Goal: Transaction & Acquisition: Purchase product/service

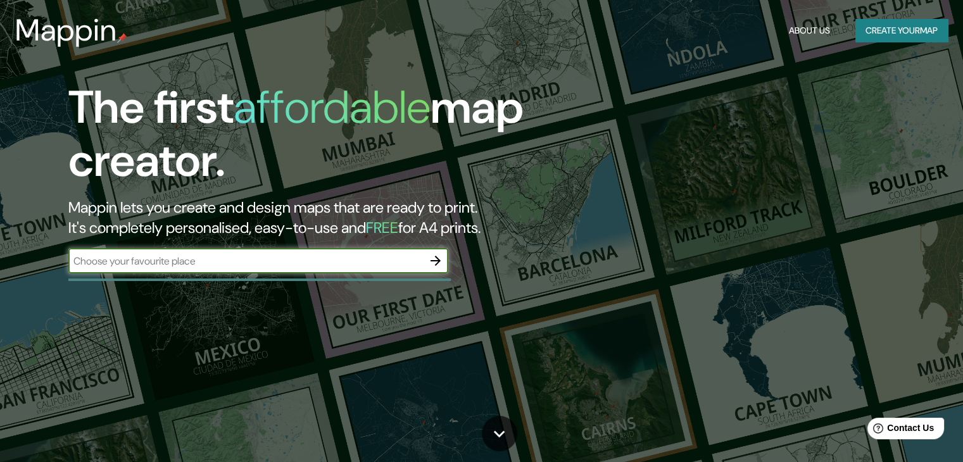
click at [208, 254] on input "text" at bounding box center [245, 261] width 355 height 15
type input "yungay ancash"
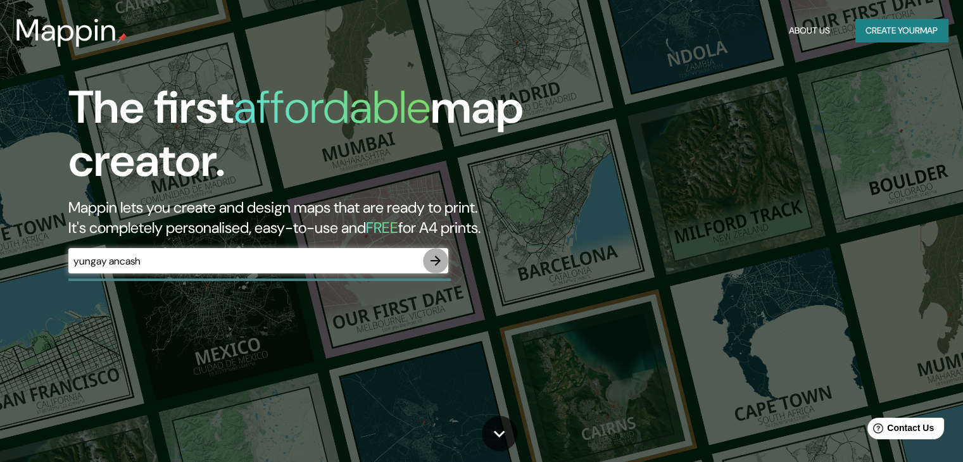
click at [438, 265] on icon "button" at bounding box center [435, 260] width 15 height 15
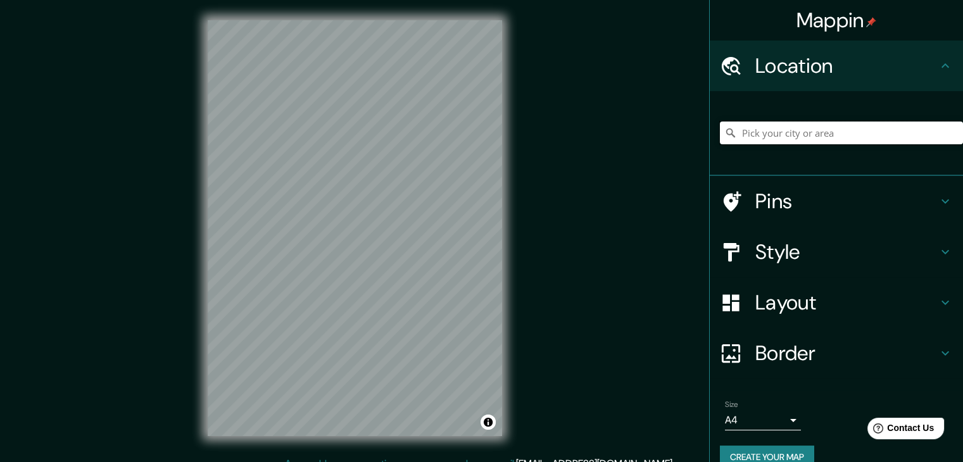
click at [747, 132] on input "Pick your city or area" at bounding box center [841, 133] width 243 height 23
click at [747, 129] on input "Pick your city or area" at bounding box center [841, 133] width 243 height 23
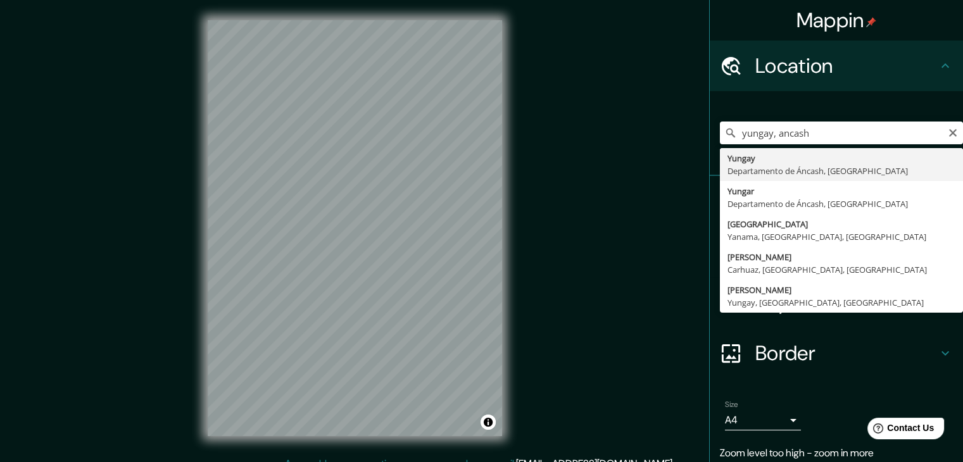
type input "Yungay, [GEOGRAPHIC_DATA], [GEOGRAPHIC_DATA]"
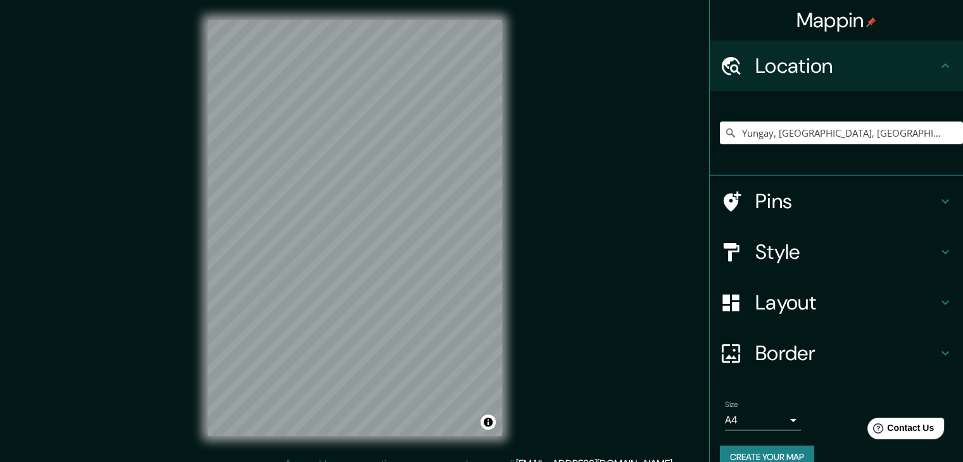
click at [812, 296] on h4 "Layout" at bounding box center [846, 302] width 182 height 25
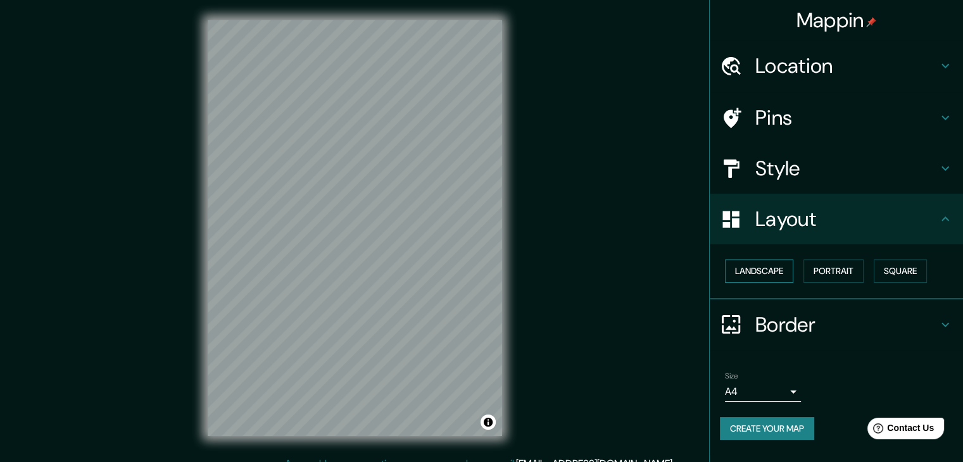
click at [783, 270] on button "Landscape" at bounding box center [759, 271] width 68 height 23
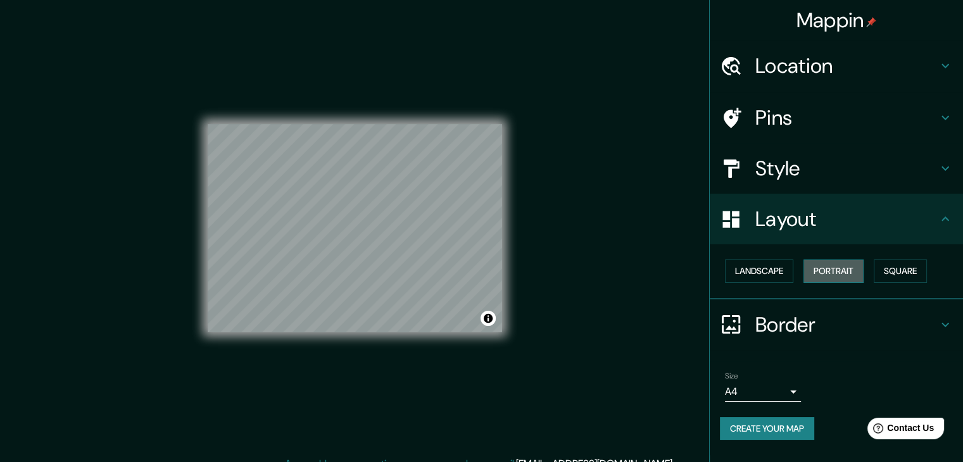
click at [828, 267] on button "Portrait" at bounding box center [834, 271] width 60 height 23
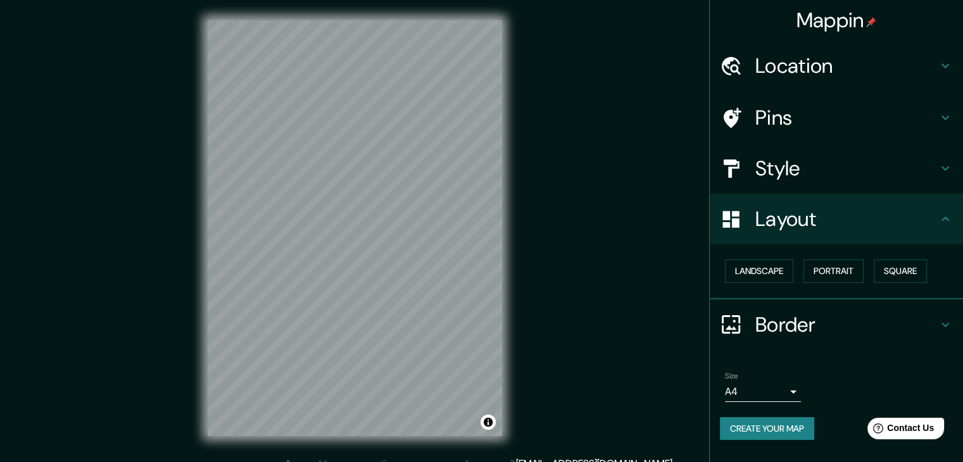
click at [809, 324] on h4 "Border" at bounding box center [846, 324] width 182 height 25
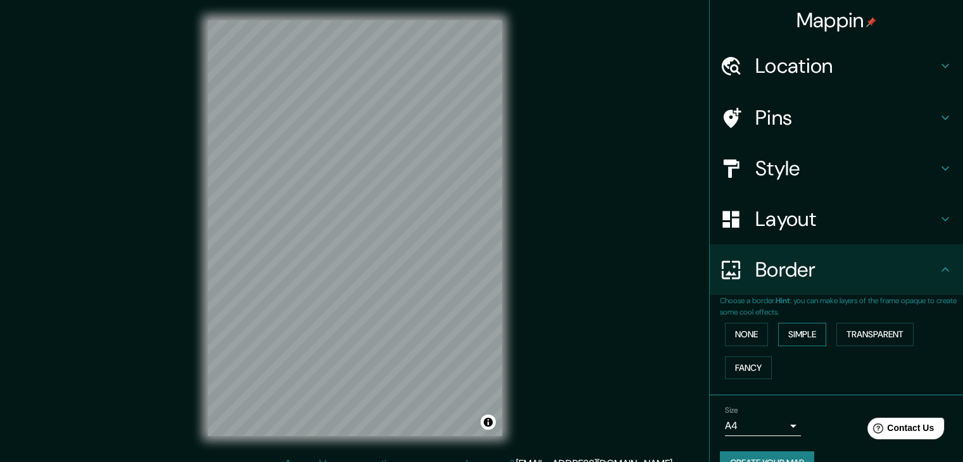
click at [811, 334] on button "Simple" at bounding box center [802, 334] width 48 height 23
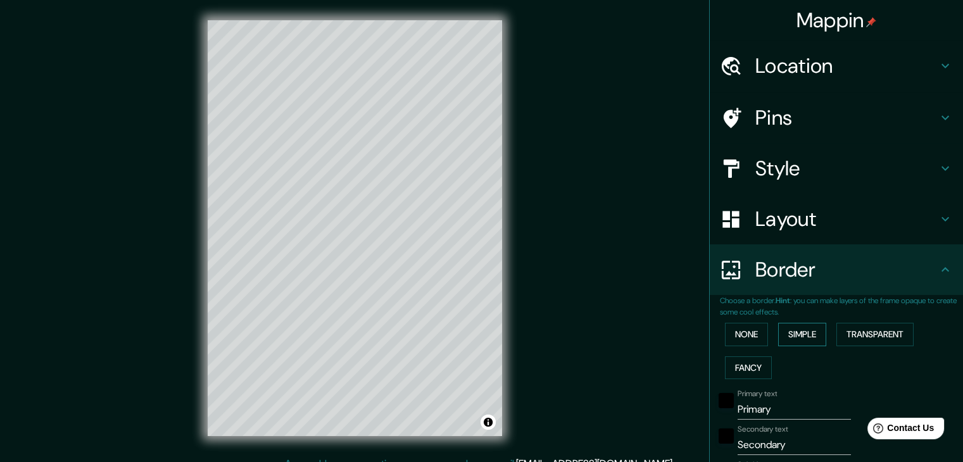
click at [811, 334] on button "Simple" at bounding box center [802, 334] width 48 height 23
type input "37"
click at [745, 331] on button "None" at bounding box center [746, 334] width 43 height 23
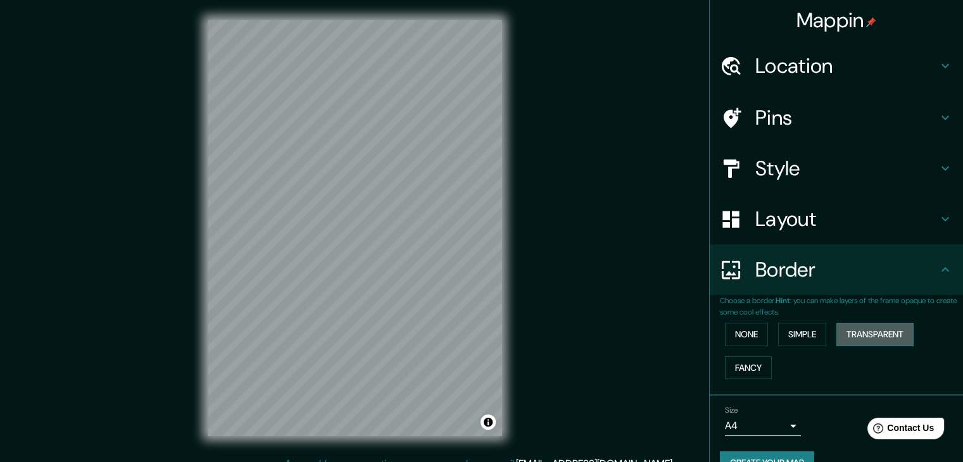
click at [840, 340] on button "Transparent" at bounding box center [874, 334] width 77 height 23
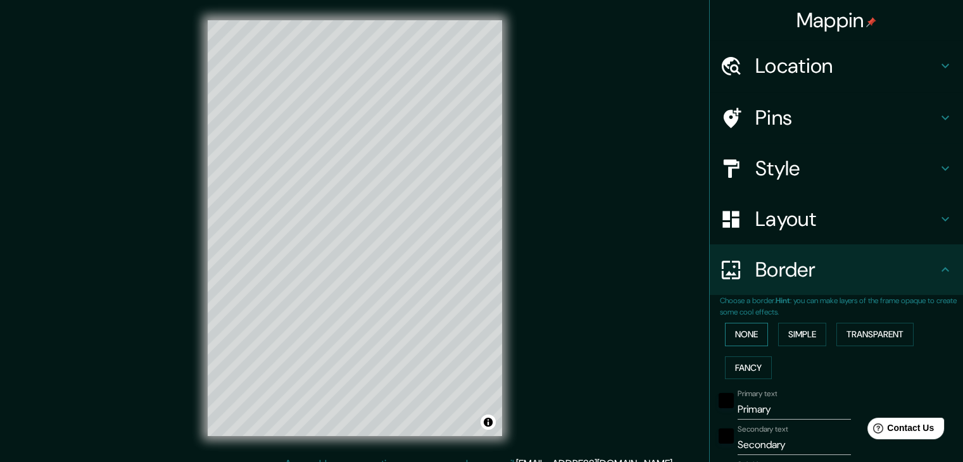
click at [746, 331] on button "None" at bounding box center [746, 334] width 43 height 23
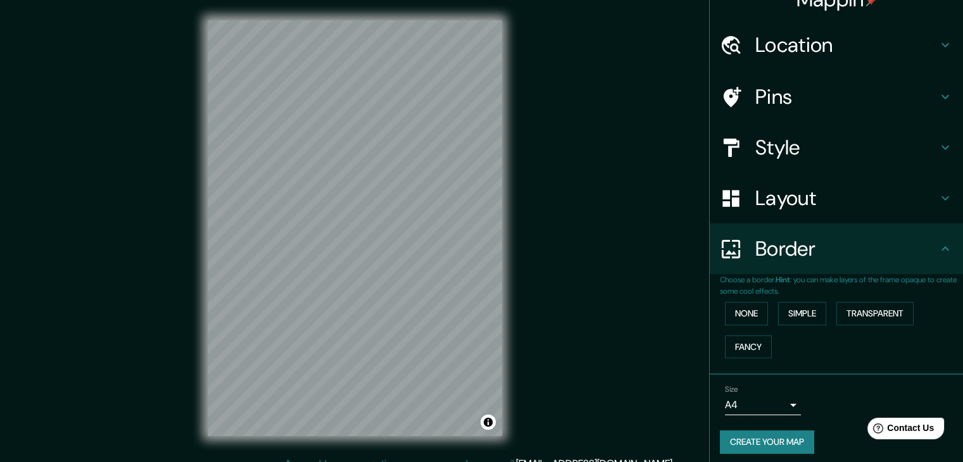
scroll to position [27, 0]
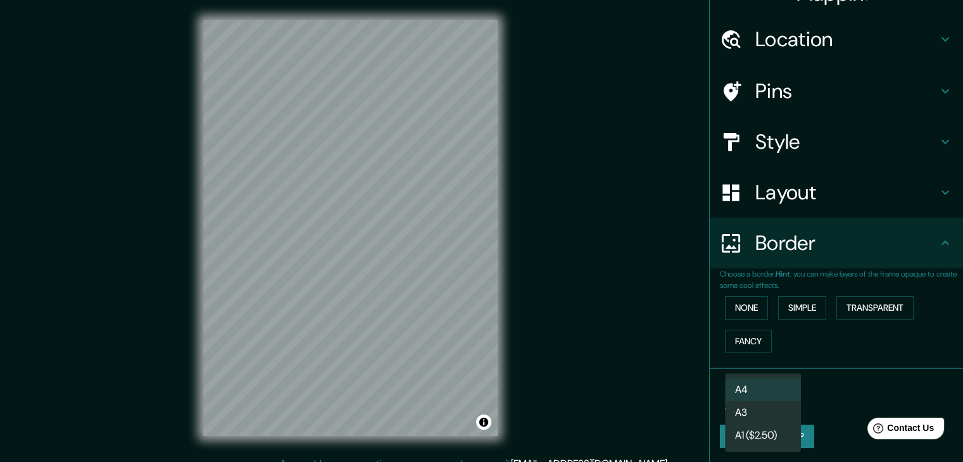
click at [733, 399] on body "Mappin Location [GEOGRAPHIC_DATA], [GEOGRAPHIC_DATA], [GEOGRAPHIC_DATA] Pins St…" at bounding box center [481, 231] width 963 height 462
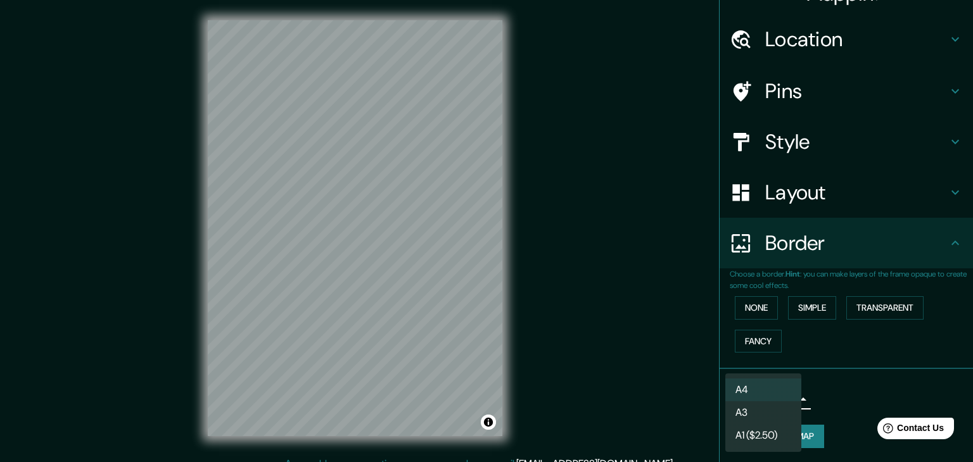
click at [741, 413] on li "A3" at bounding box center [763, 412] width 76 height 23
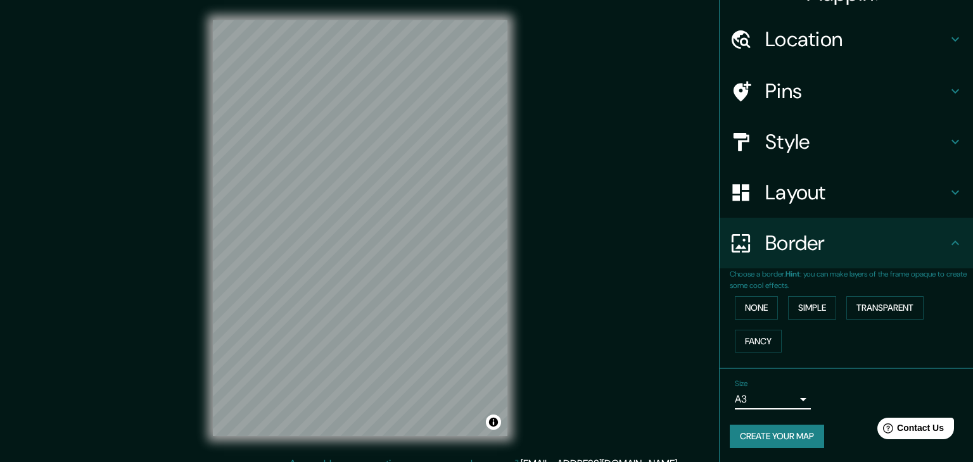
click at [768, 399] on body "Mappin Location [GEOGRAPHIC_DATA], [GEOGRAPHIC_DATA], [GEOGRAPHIC_DATA] Pins St…" at bounding box center [486, 231] width 973 height 462
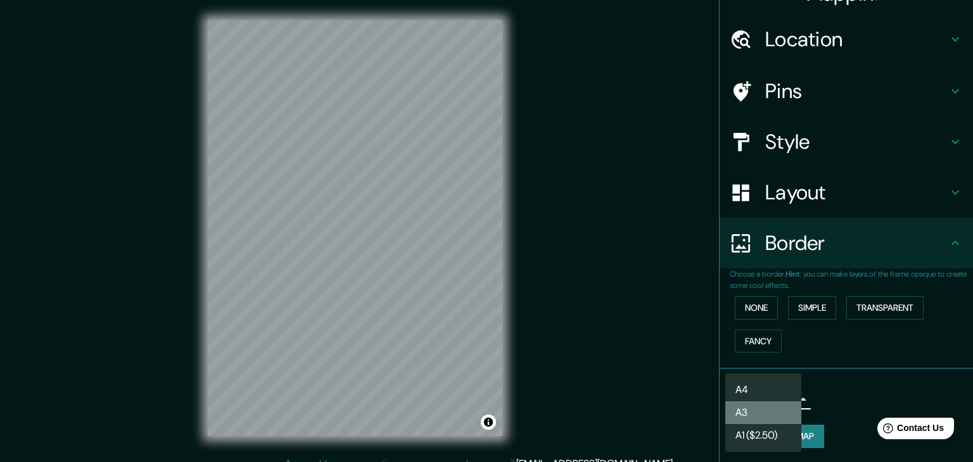
click at [767, 410] on li "A3" at bounding box center [763, 412] width 76 height 23
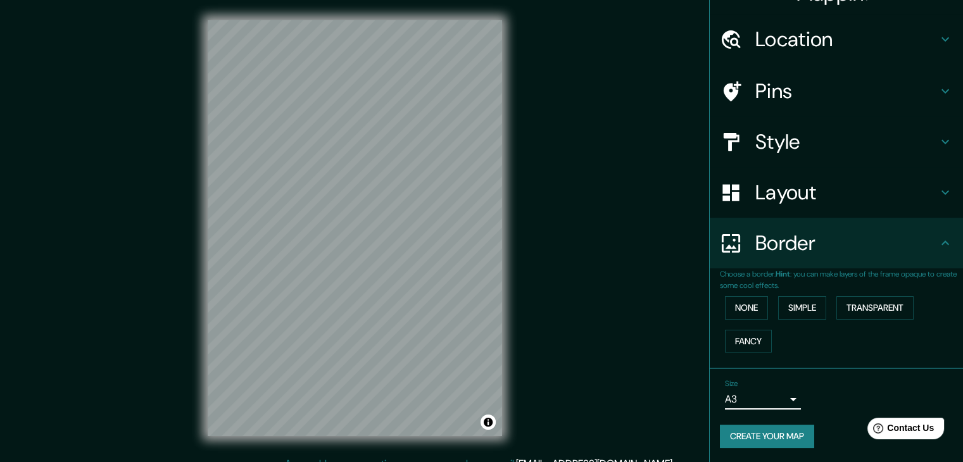
click at [805, 142] on h4 "Style" at bounding box center [846, 141] width 182 height 25
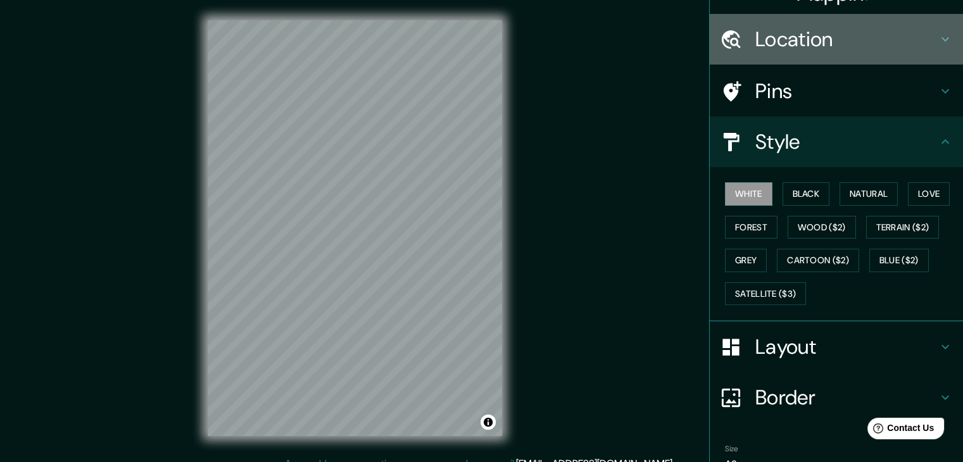
click at [924, 44] on h4 "Location" at bounding box center [846, 39] width 182 height 25
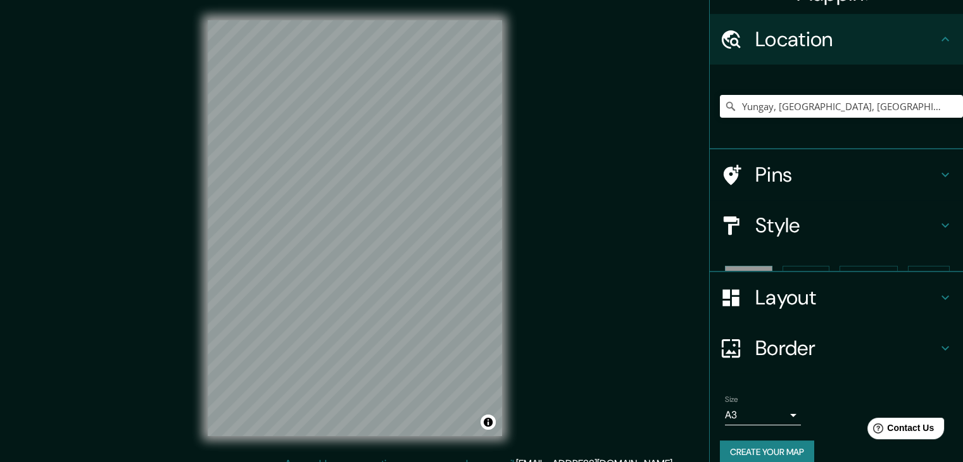
scroll to position [22, 0]
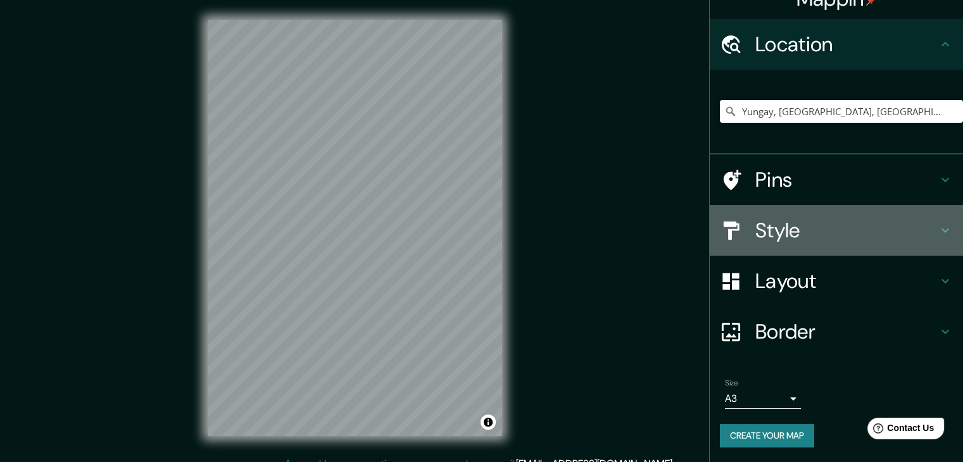
click at [793, 230] on h4 "Style" at bounding box center [846, 230] width 182 height 25
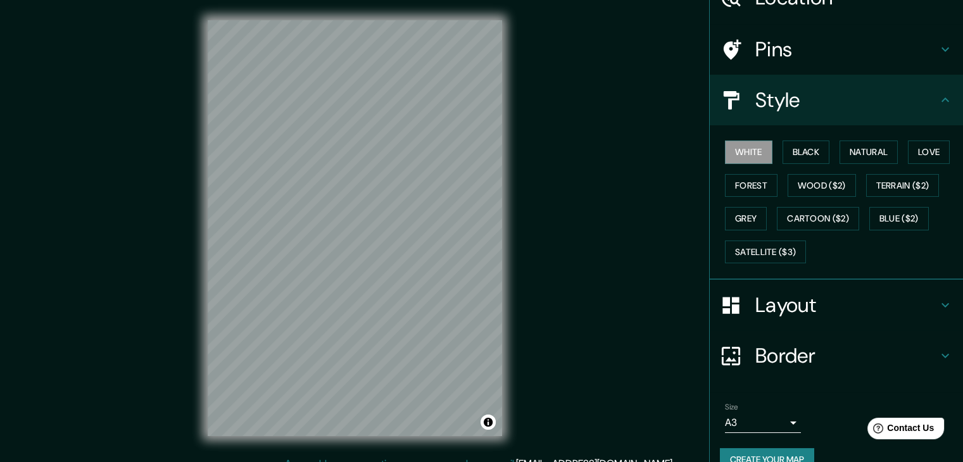
scroll to position [91, 0]
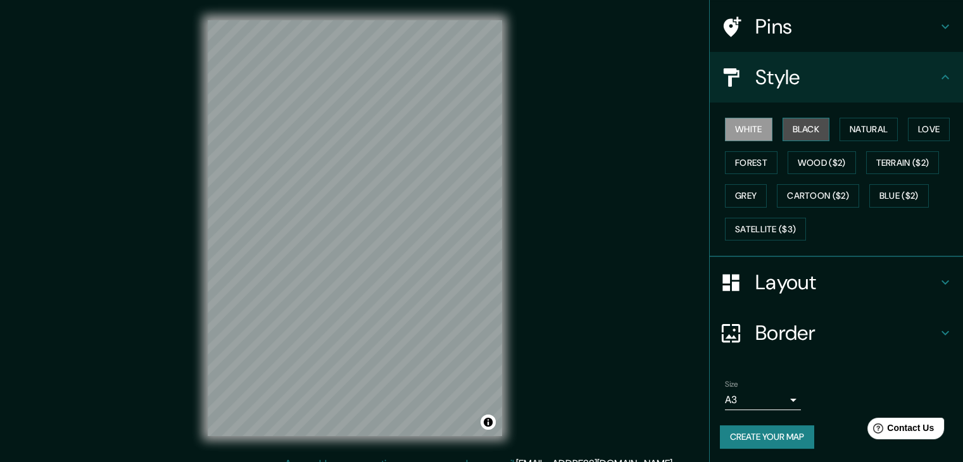
click at [813, 125] on button "Black" at bounding box center [806, 129] width 47 height 23
click at [725, 129] on button "White" at bounding box center [748, 129] width 47 height 23
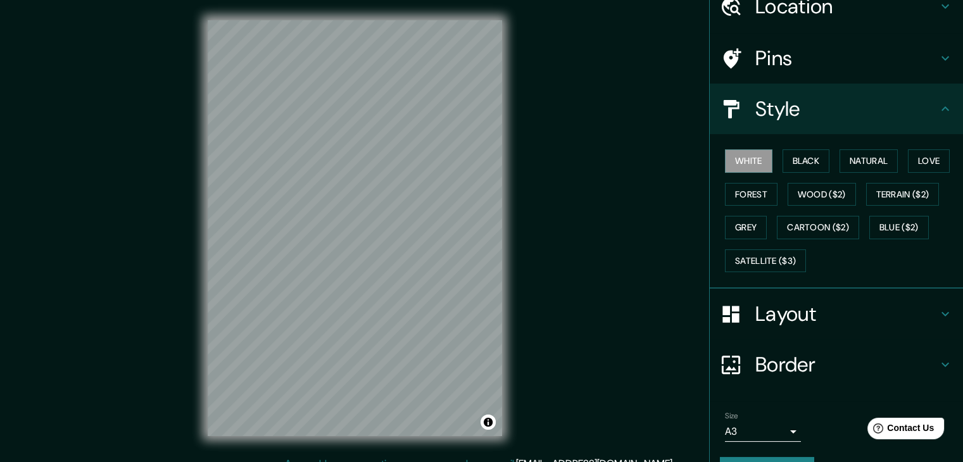
scroll to position [61, 0]
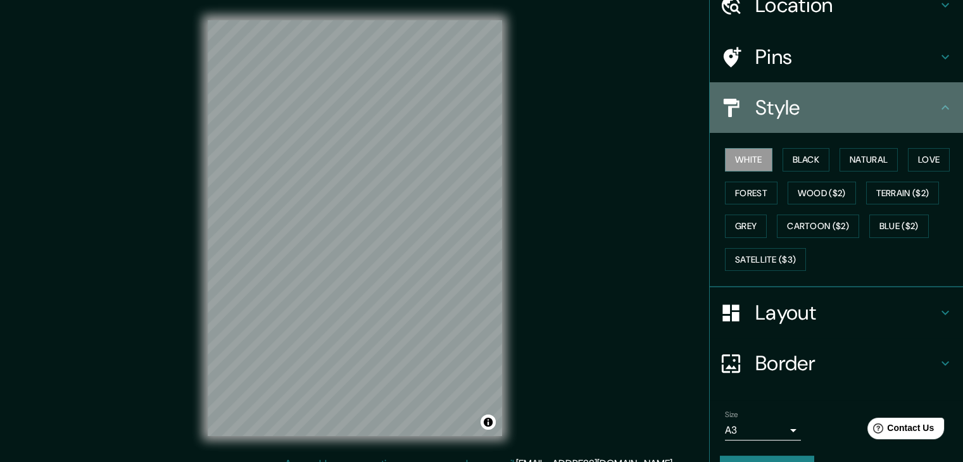
click at [932, 115] on div "Style" at bounding box center [836, 107] width 253 height 51
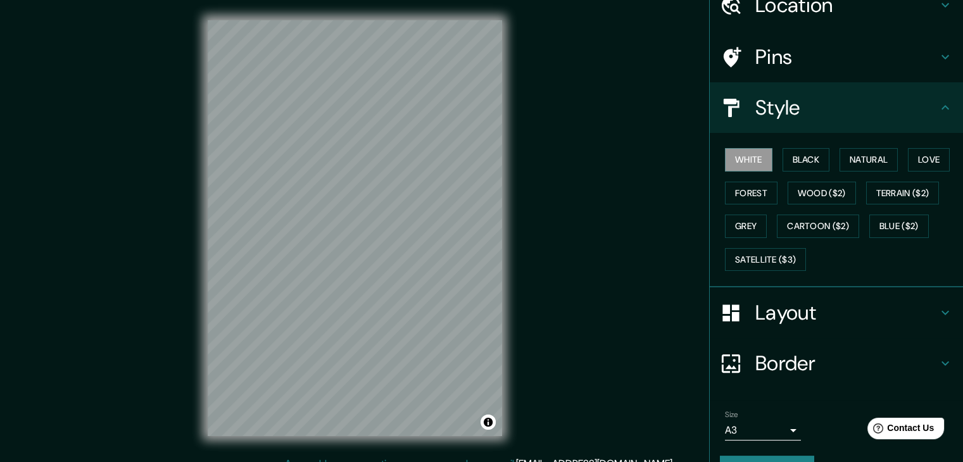
click at [932, 115] on div "Style" at bounding box center [836, 107] width 253 height 51
click at [938, 112] on icon at bounding box center [945, 107] width 15 height 15
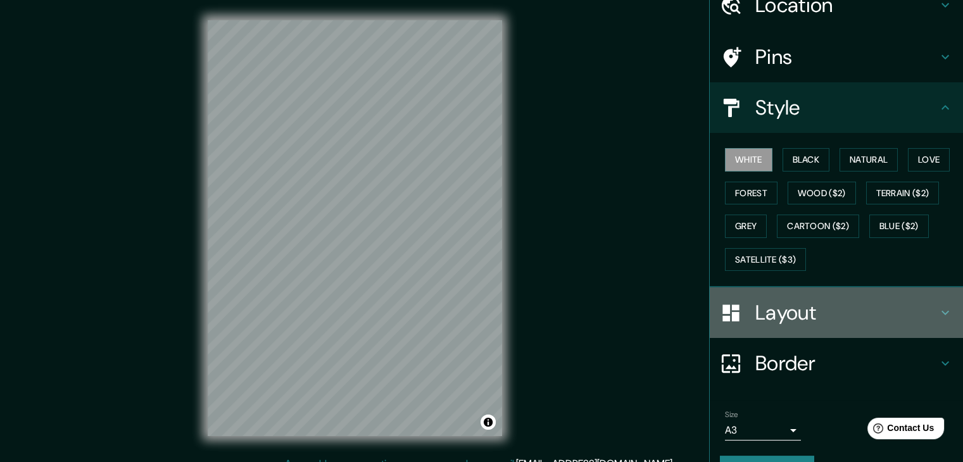
click at [907, 291] on div "Layout" at bounding box center [836, 312] width 253 height 51
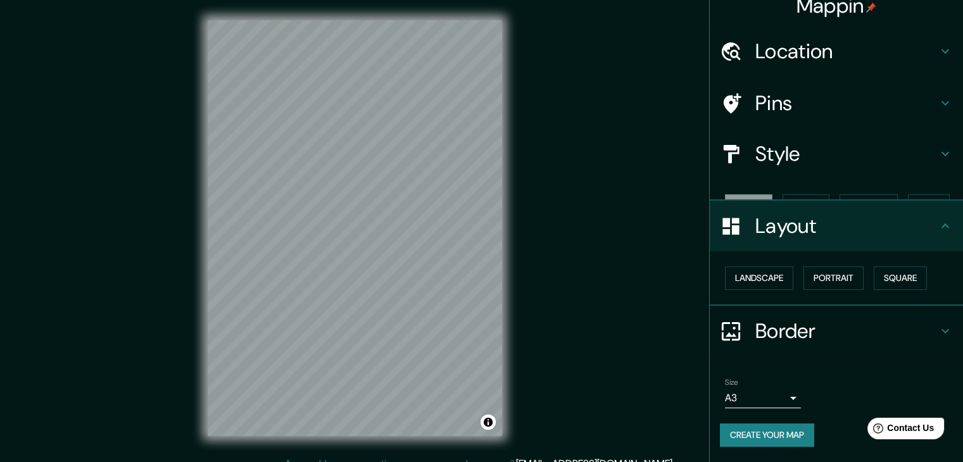
scroll to position [0, 0]
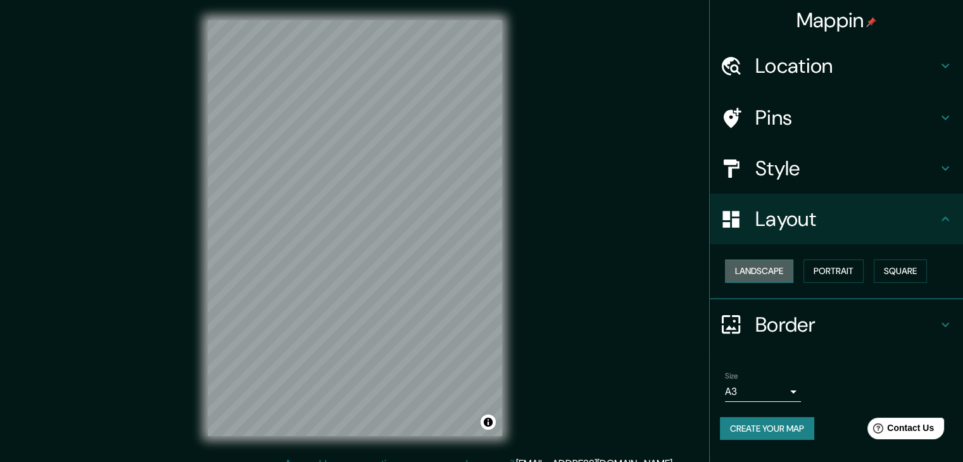
click at [776, 275] on button "Landscape" at bounding box center [759, 271] width 68 height 23
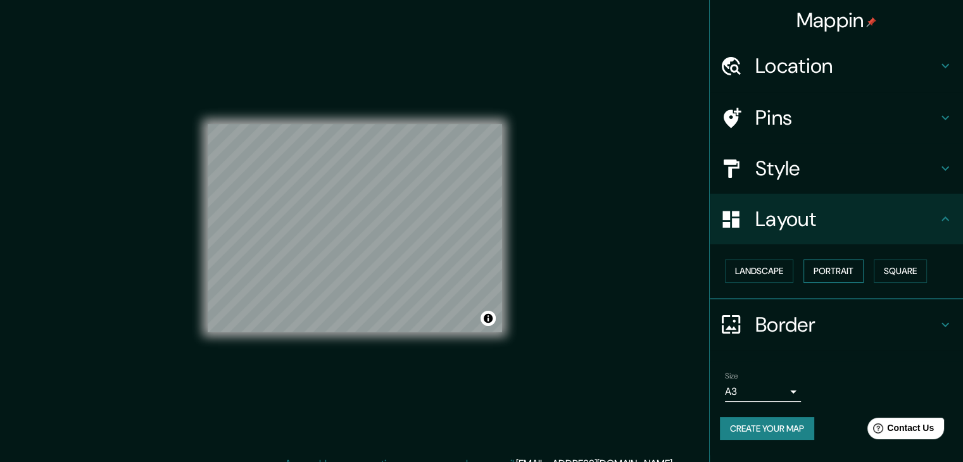
click at [844, 269] on button "Portrait" at bounding box center [834, 271] width 60 height 23
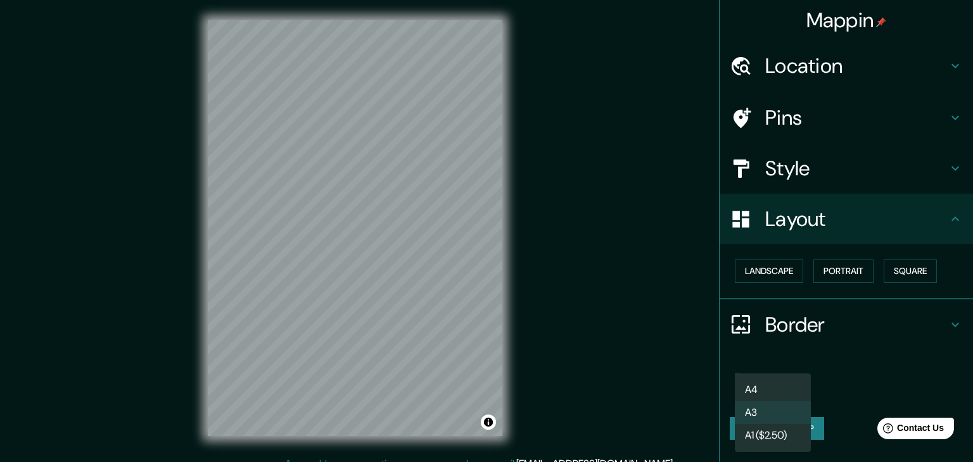
click at [775, 388] on body "Mappin Location [GEOGRAPHIC_DATA], [GEOGRAPHIC_DATA], [GEOGRAPHIC_DATA] Pins St…" at bounding box center [486, 231] width 973 height 462
click at [775, 388] on li "A4" at bounding box center [773, 390] width 76 height 23
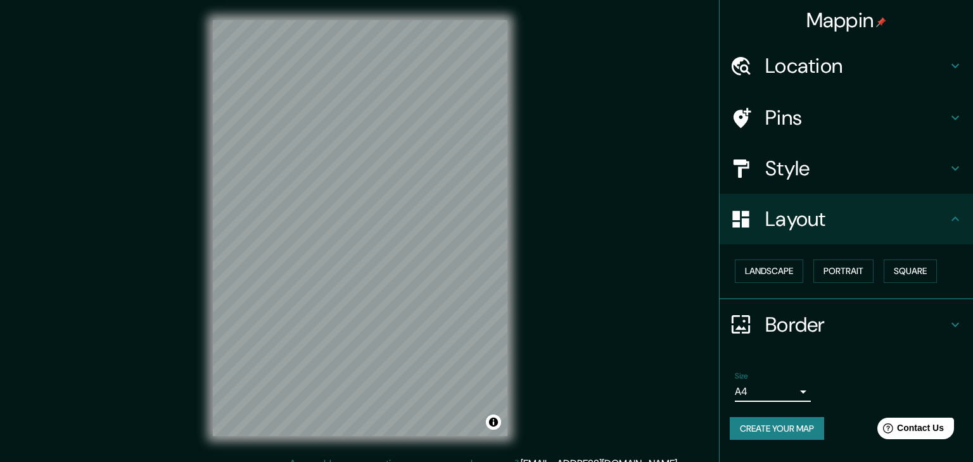
click at [775, 384] on body "Mappin Location [GEOGRAPHIC_DATA], [GEOGRAPHIC_DATA], [GEOGRAPHIC_DATA] Pins St…" at bounding box center [486, 231] width 973 height 462
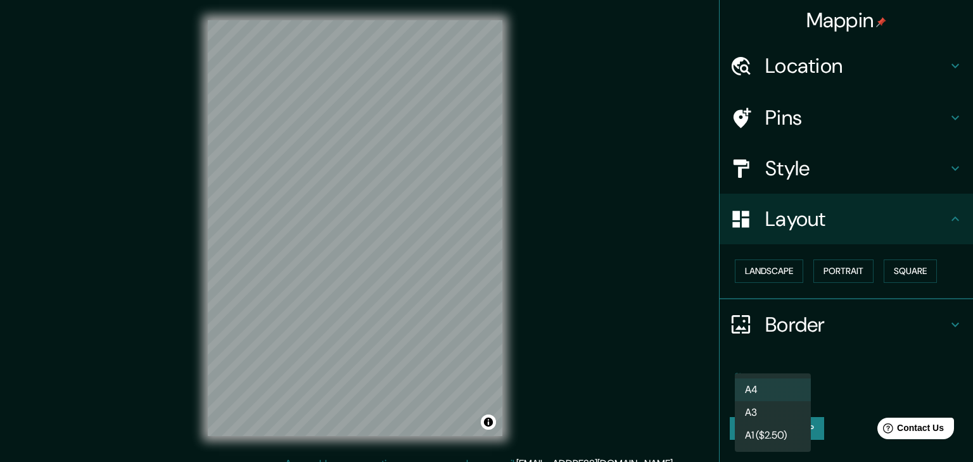
click at [763, 417] on li "A3" at bounding box center [773, 412] width 76 height 23
type input "a4"
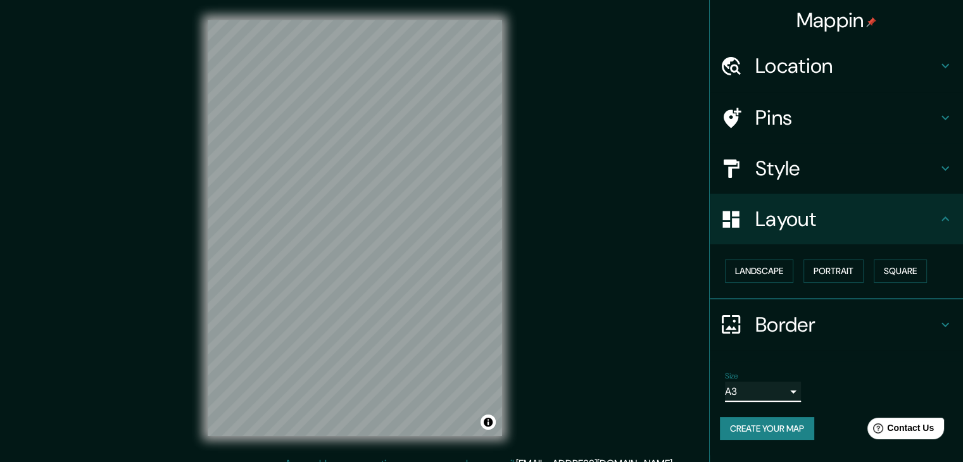
scroll to position [15, 0]
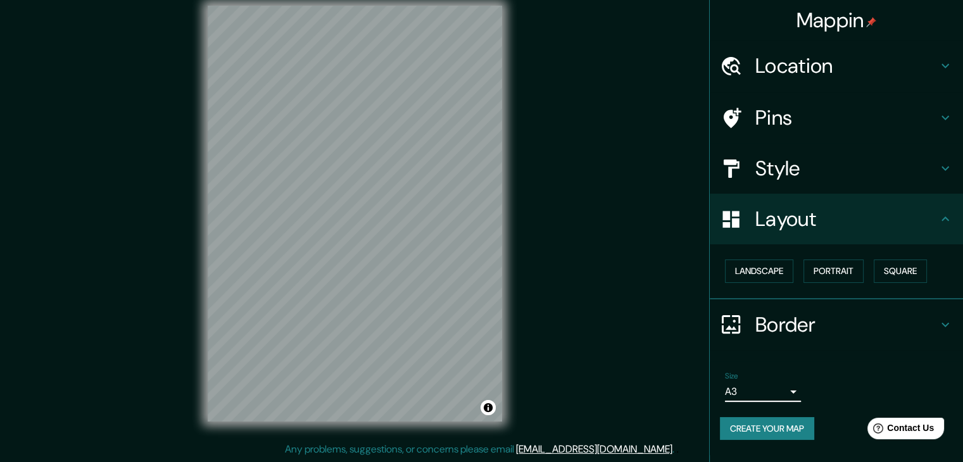
click at [849, 143] on div "Style" at bounding box center [836, 168] width 253 height 51
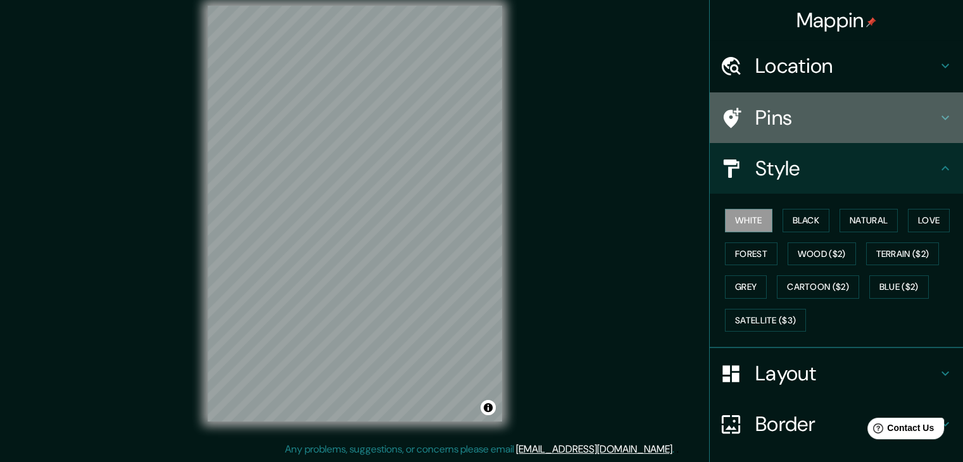
click at [842, 114] on h4 "Pins" at bounding box center [846, 117] width 182 height 25
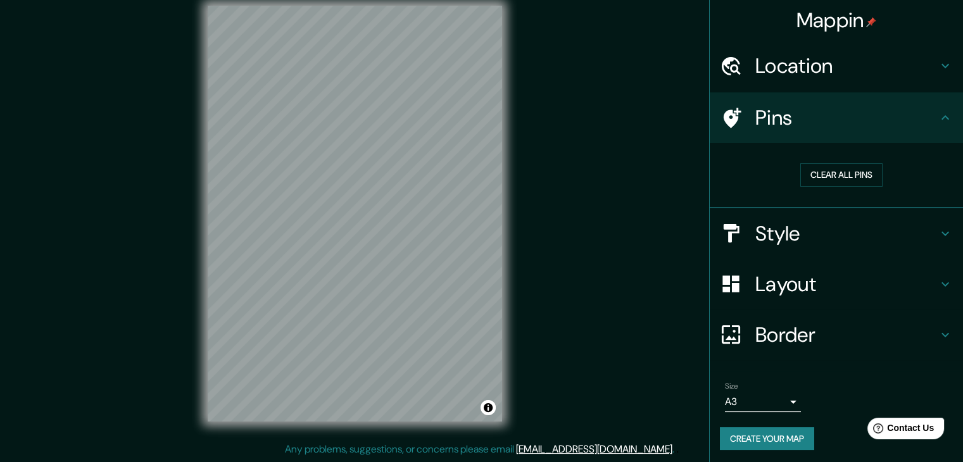
click at [816, 80] on div "Location" at bounding box center [836, 66] width 253 height 51
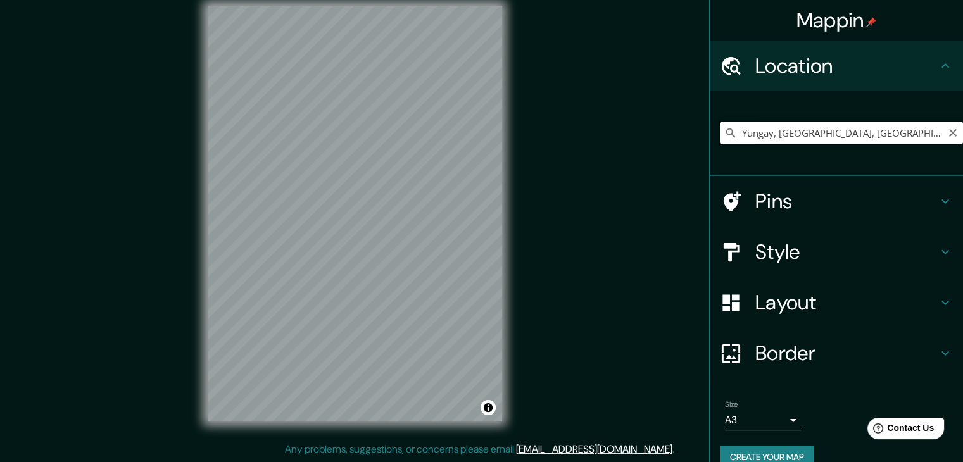
click at [827, 129] on input "Yungay, [GEOGRAPHIC_DATA], [GEOGRAPHIC_DATA]" at bounding box center [841, 133] width 243 height 23
click at [764, 139] on input "Pick your city or area" at bounding box center [841, 133] width 243 height 23
click at [805, 236] on div "Style" at bounding box center [836, 252] width 253 height 51
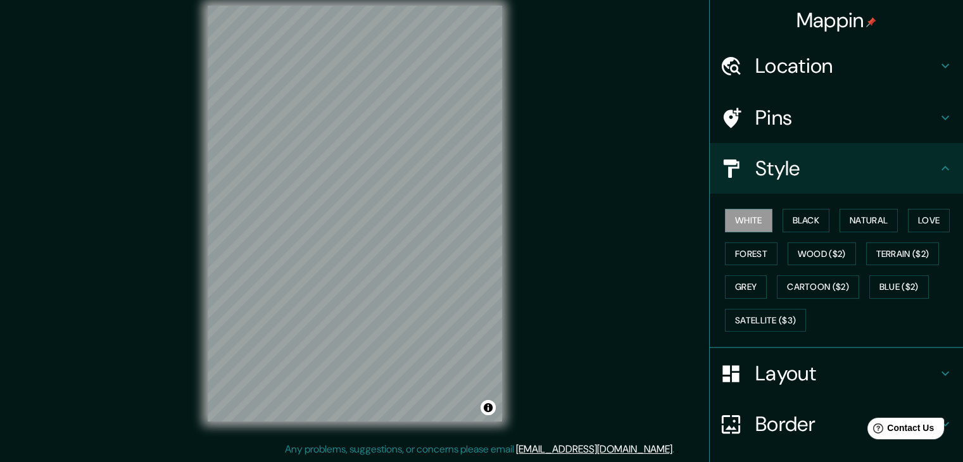
click at [783, 170] on h4 "Style" at bounding box center [846, 168] width 182 height 25
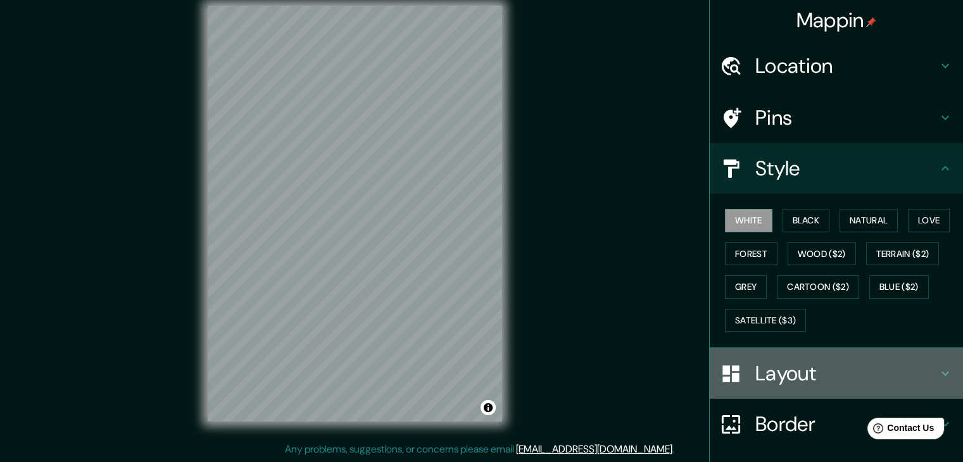
click at [800, 363] on h4 "Layout" at bounding box center [846, 373] width 182 height 25
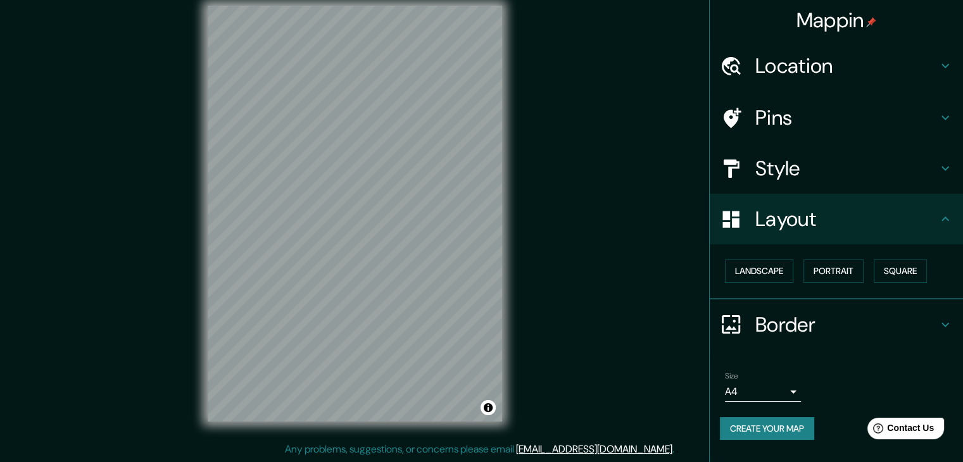
click at [950, 216] on icon at bounding box center [945, 218] width 15 height 15
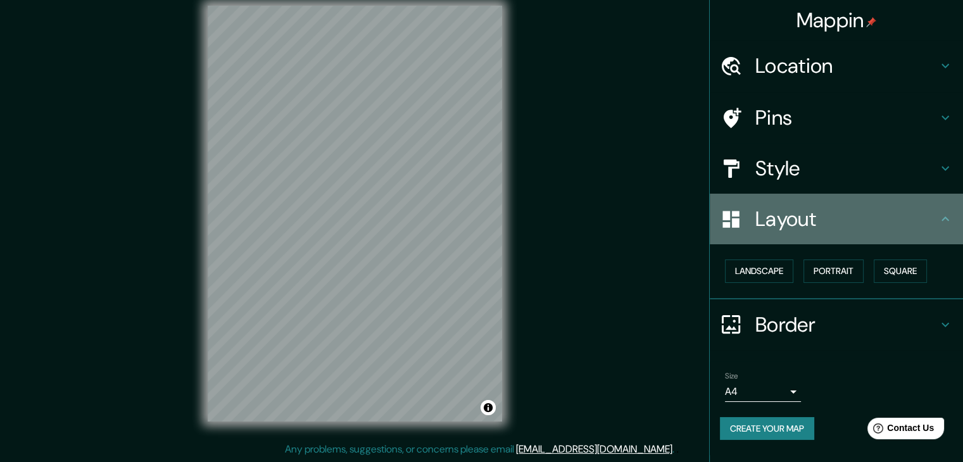
click at [897, 221] on h4 "Layout" at bounding box center [846, 218] width 182 height 25
click at [928, 225] on h4 "Layout" at bounding box center [846, 218] width 182 height 25
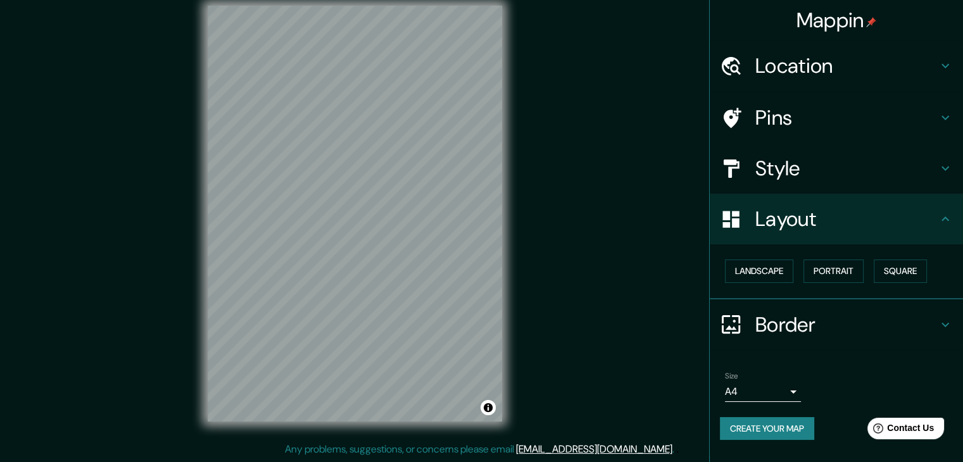
click at [930, 318] on h4 "Border" at bounding box center [846, 324] width 182 height 25
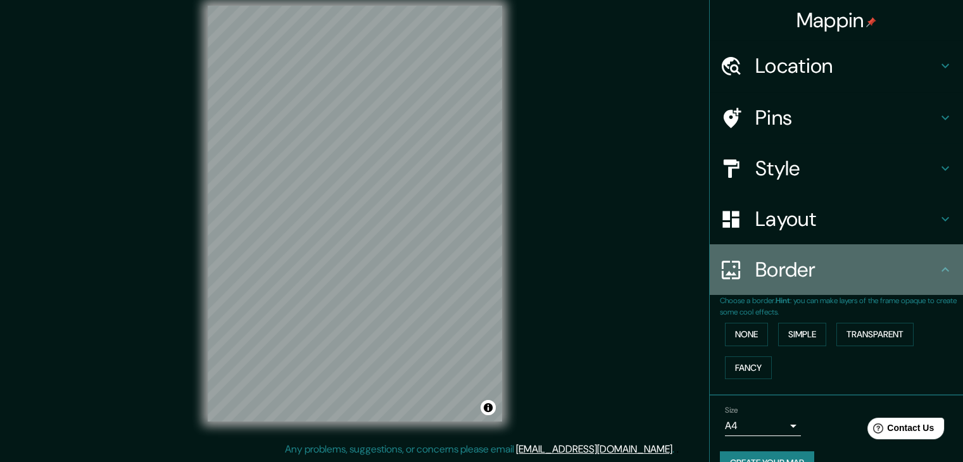
click at [912, 289] on div "Border" at bounding box center [836, 269] width 253 height 51
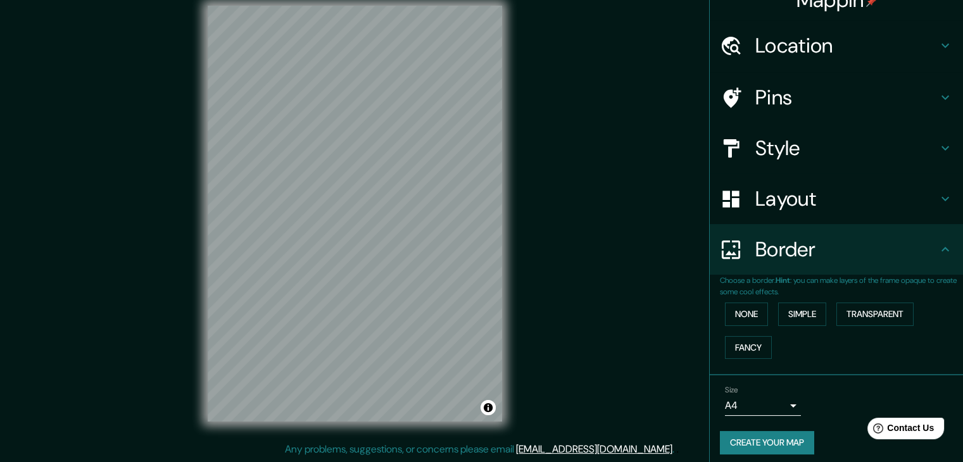
scroll to position [27, 0]
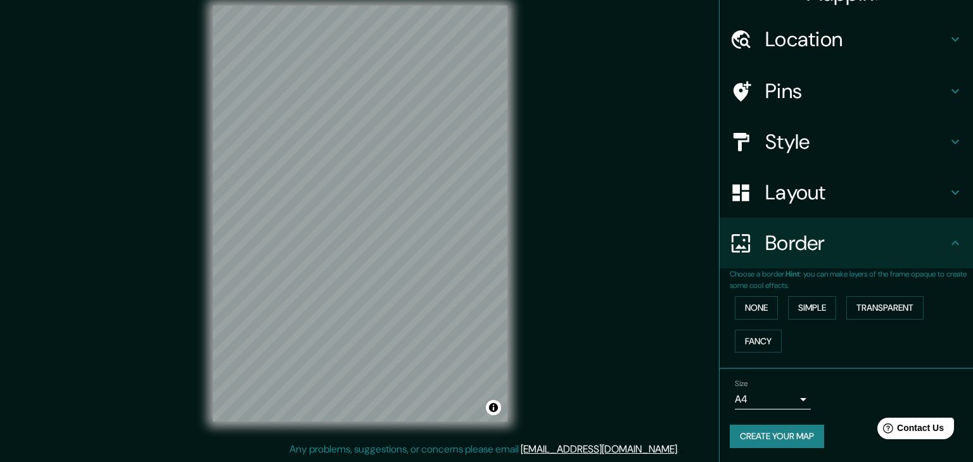
click at [770, 399] on body "Mappin Location Yungay, Departamento de Áncash, Perú Pins Style Layout Border C…" at bounding box center [486, 216] width 973 height 462
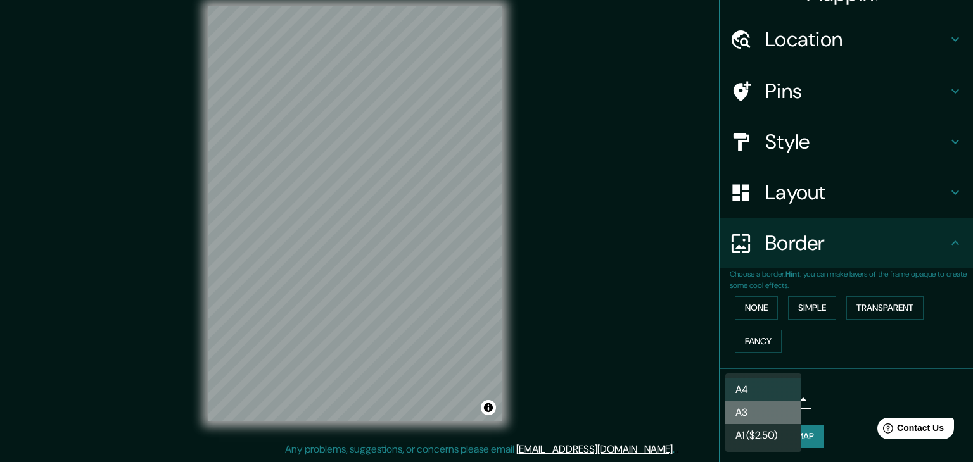
click at [766, 414] on li "A3" at bounding box center [763, 412] width 76 height 23
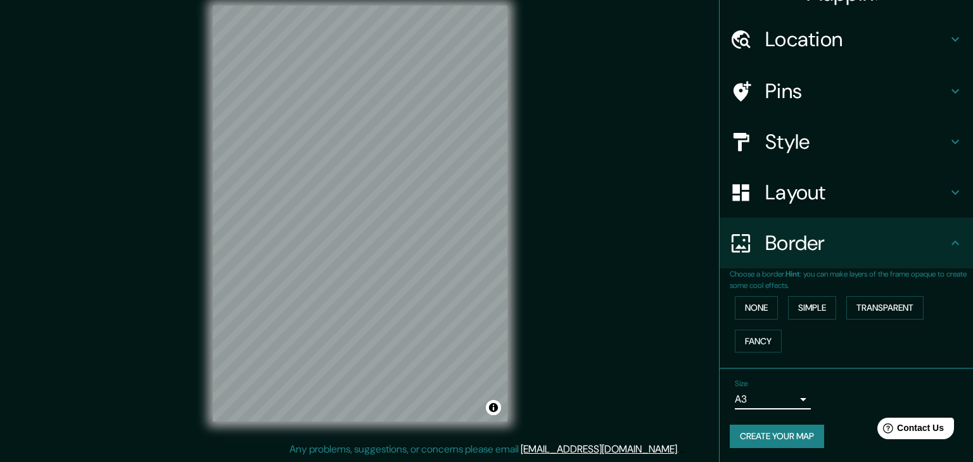
click at [750, 400] on body "Mappin Location Yungay, Departamento de Áncash, Perú Pins Style Layout Border C…" at bounding box center [486, 216] width 973 height 462
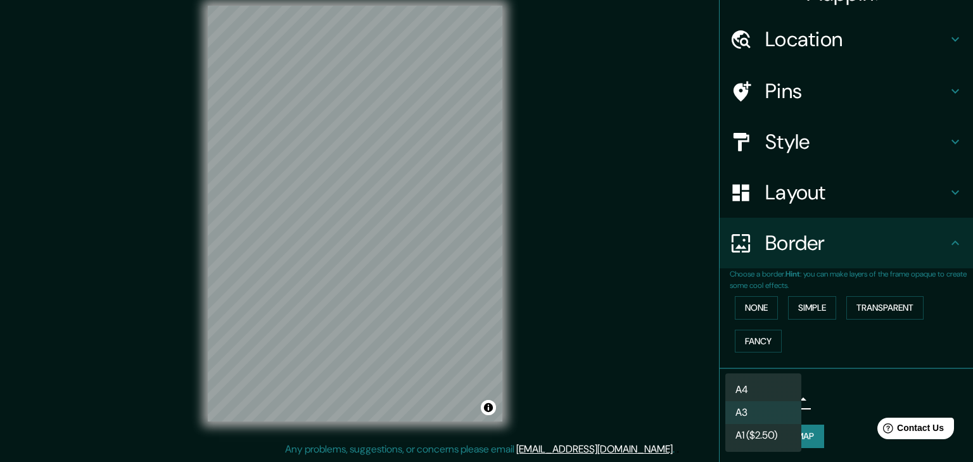
click at [823, 407] on div at bounding box center [486, 231] width 973 height 462
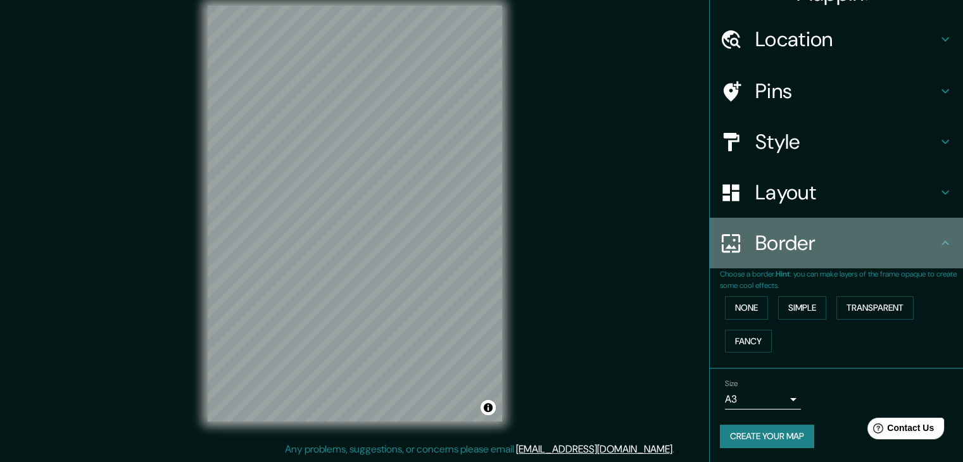
click at [938, 236] on icon at bounding box center [945, 243] width 15 height 15
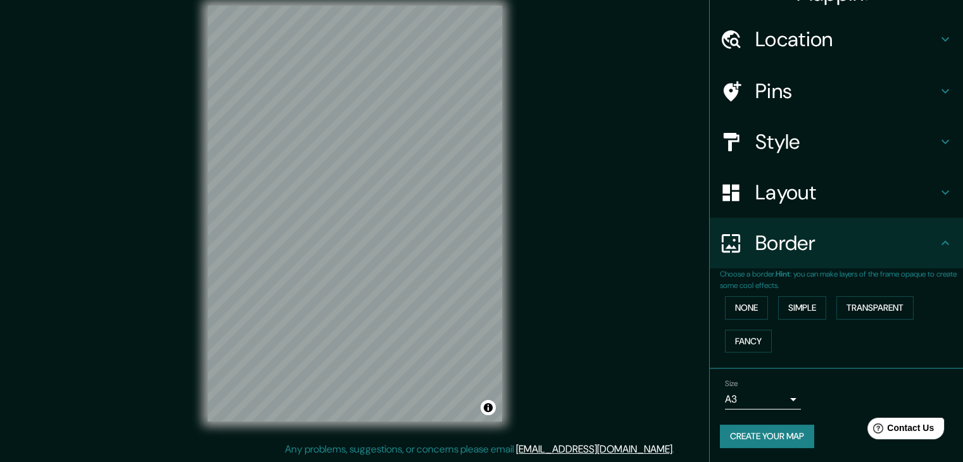
click at [879, 193] on h4 "Layout" at bounding box center [846, 192] width 182 height 25
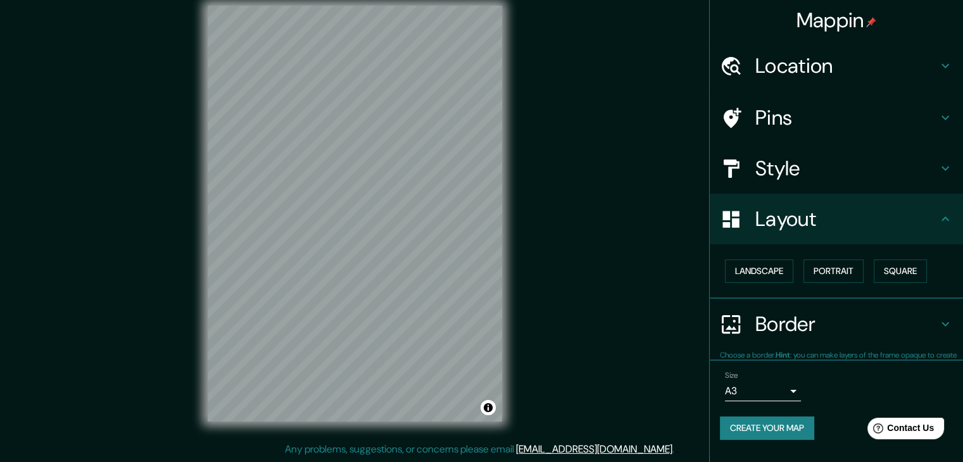
scroll to position [0, 0]
click at [797, 161] on h4 "Style" at bounding box center [846, 168] width 182 height 25
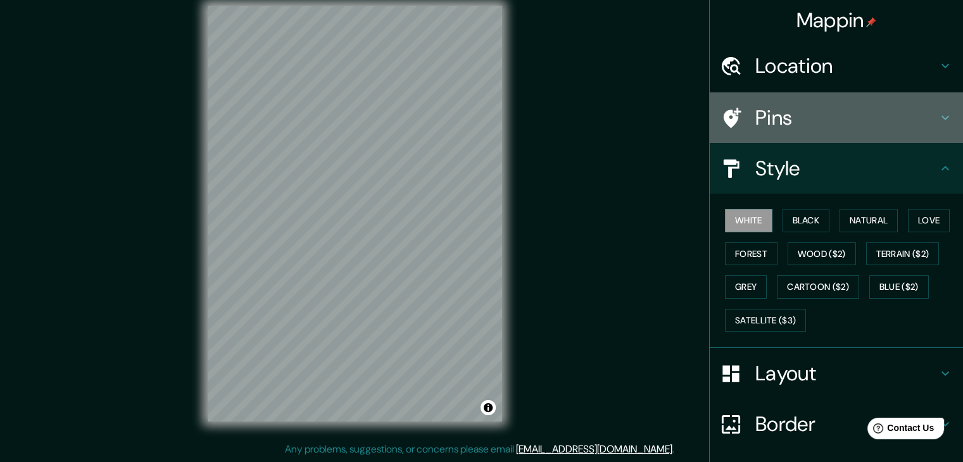
click at [755, 121] on h4 "Pins" at bounding box center [846, 117] width 182 height 25
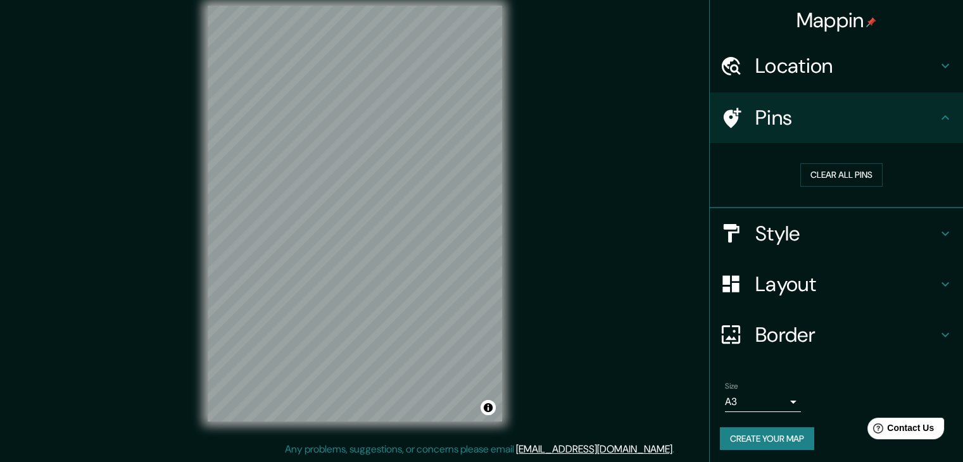
click at [803, 113] on h4 "Pins" at bounding box center [846, 117] width 182 height 25
click at [780, 72] on h4 "Location" at bounding box center [846, 65] width 182 height 25
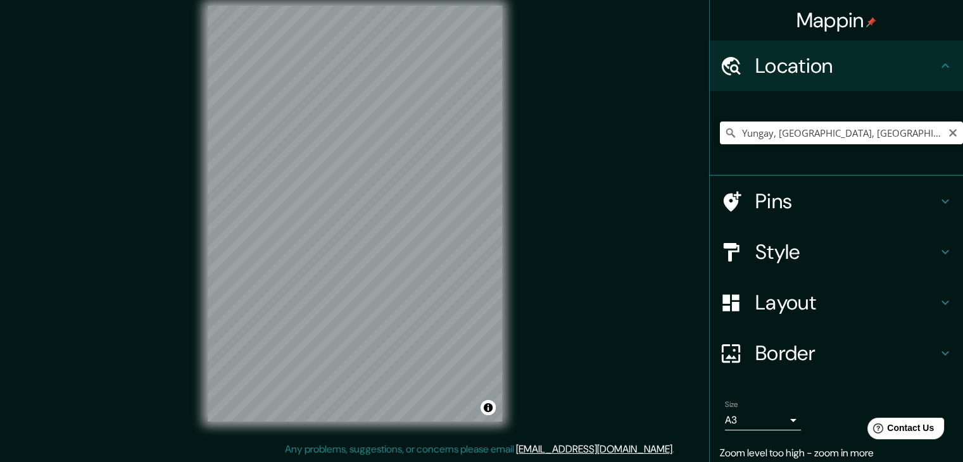
click at [793, 143] on input "Yungay, Departamento de Áncash, Perú" at bounding box center [841, 133] width 243 height 23
click at [914, 137] on input "Yungay, Departamento de Áncash, Perú" at bounding box center [841, 133] width 243 height 23
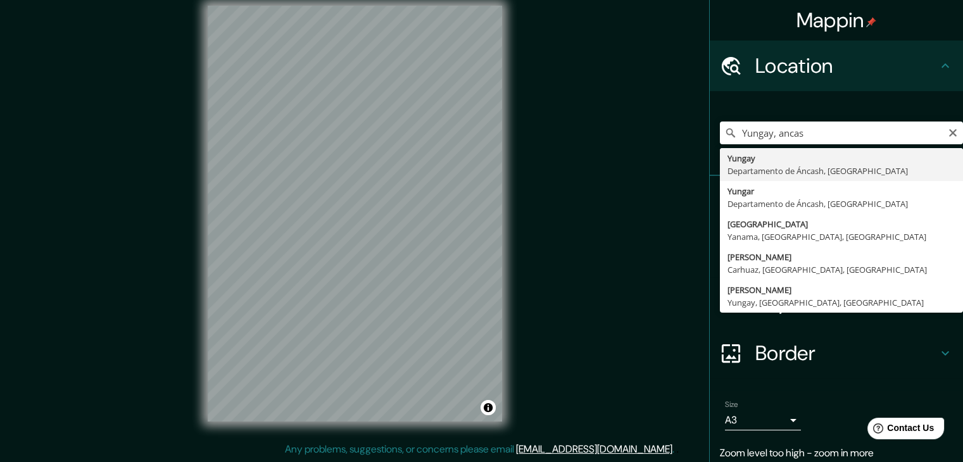
type input "Yungay, Departamento de Áncash, Perú"
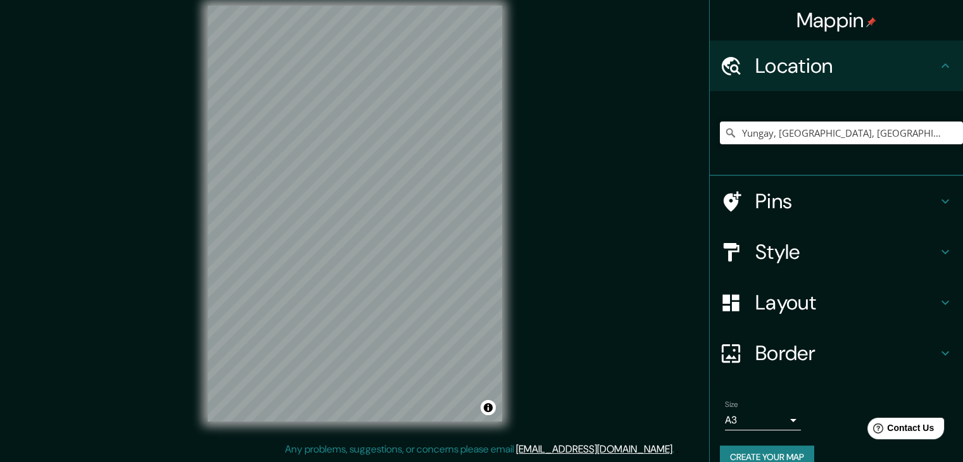
click at [780, 446] on button "Create your map" at bounding box center [767, 457] width 94 height 23
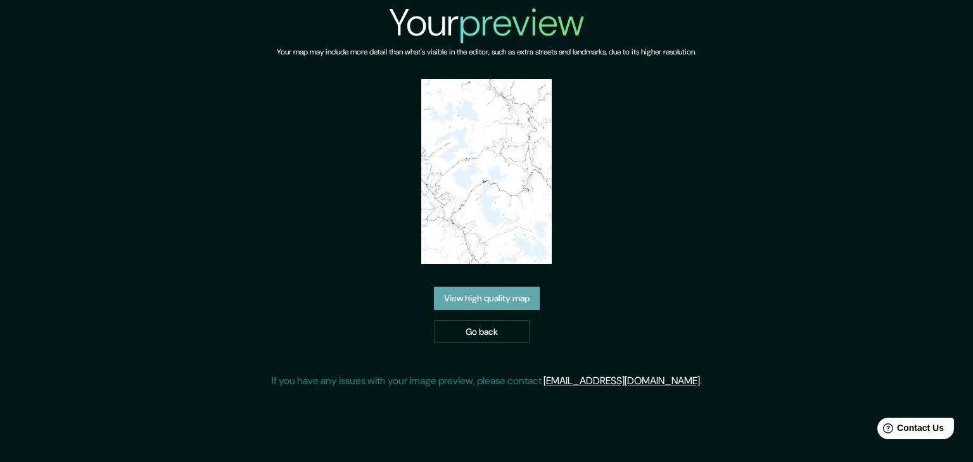
click at [491, 300] on link "View high quality map" at bounding box center [487, 298] width 106 height 23
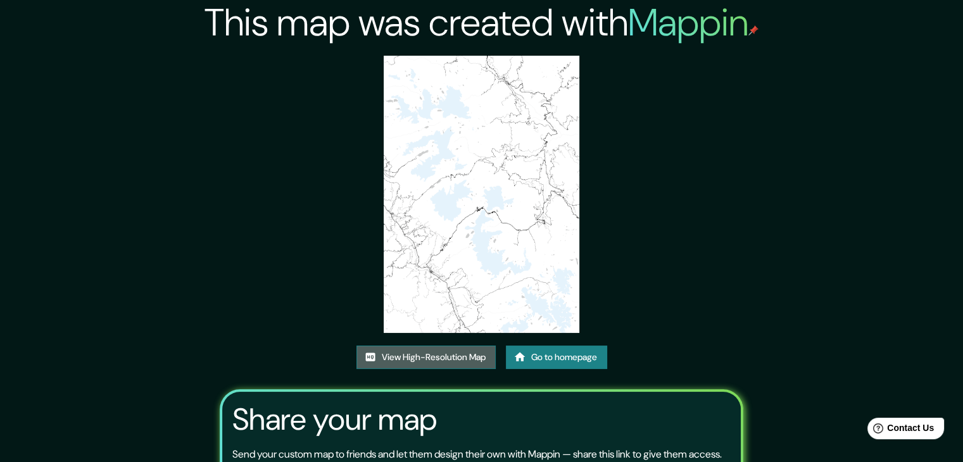
click at [448, 358] on link "View High-Resolution Map" at bounding box center [425, 357] width 139 height 23
